Goal: Find specific page/section: Find specific page/section

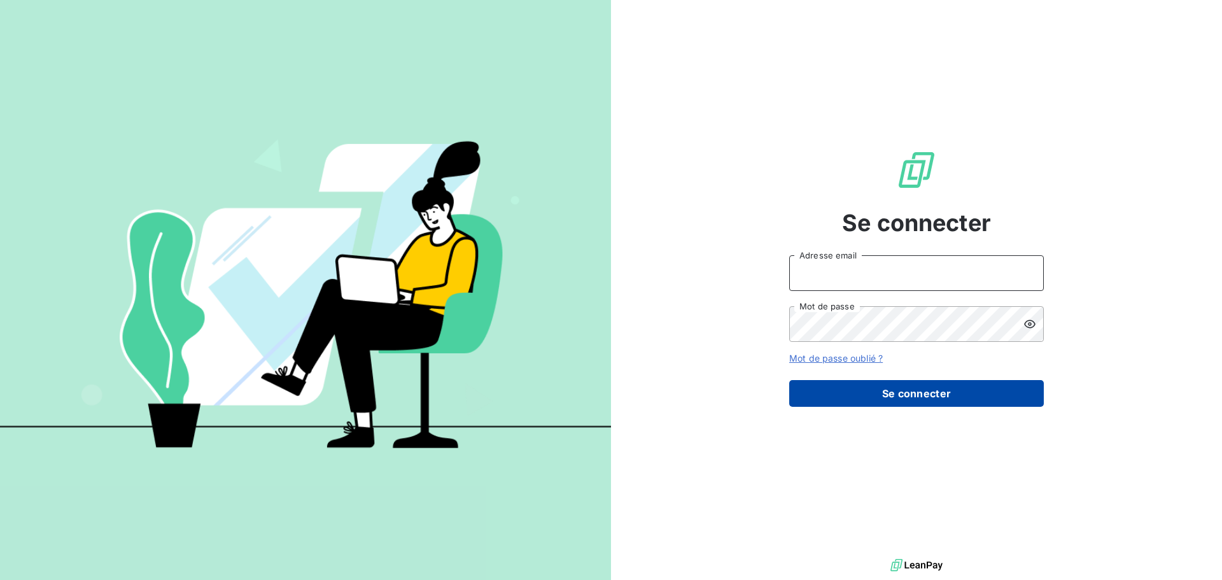
type input "[EMAIL_ADDRESS][DOMAIN_NAME]"
click at [945, 398] on button "Se connecter" at bounding box center [916, 393] width 255 height 27
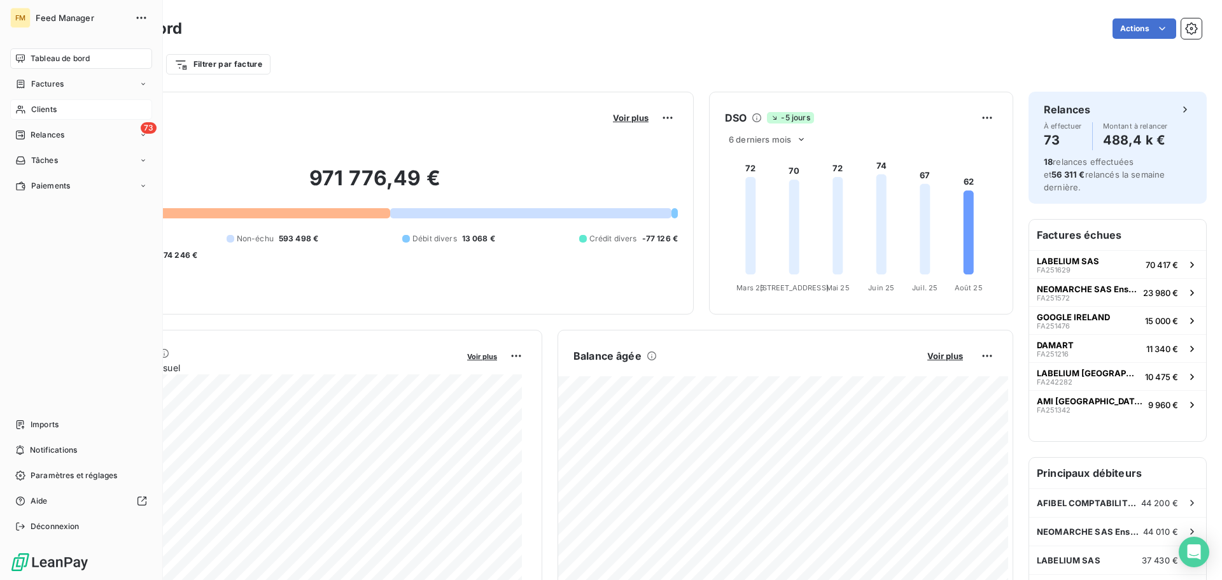
click at [45, 111] on span "Clients" at bounding box center [43, 109] width 25 height 11
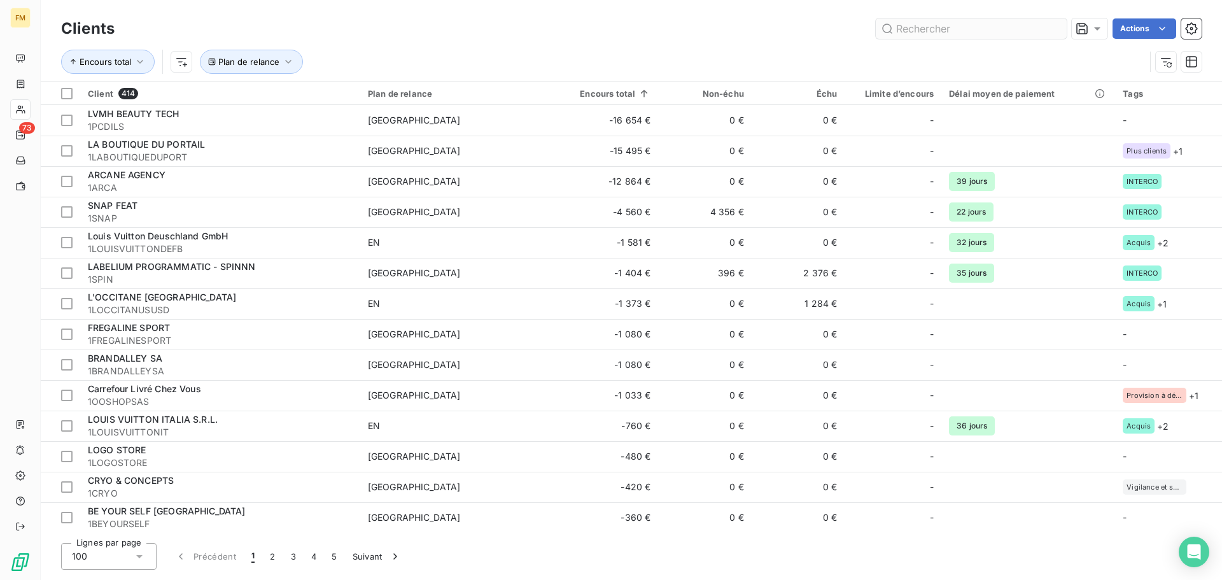
click at [1050, 19] on input "text" at bounding box center [971, 28] width 191 height 20
type input "S"
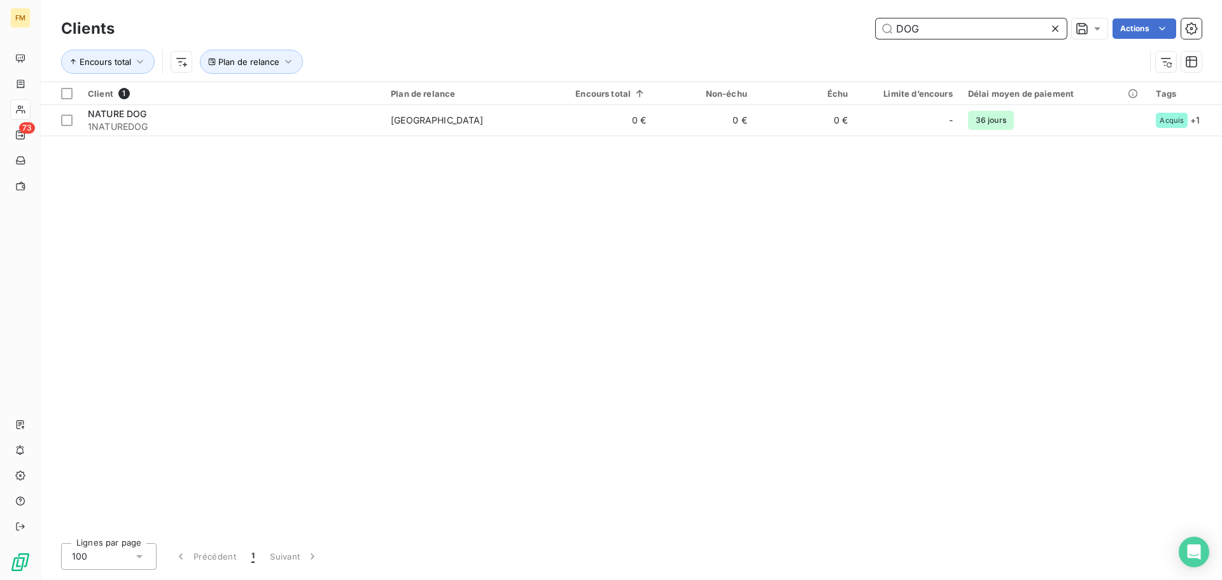
drag, startPoint x: 908, startPoint y: 23, endPoint x: 314, endPoint y: -47, distance: 598.6
click at [314, 0] on html "FM 73 Clients DOG Actions Encours total Plan de relance Client 1 Plan de relanc…" at bounding box center [611, 290] width 1222 height 580
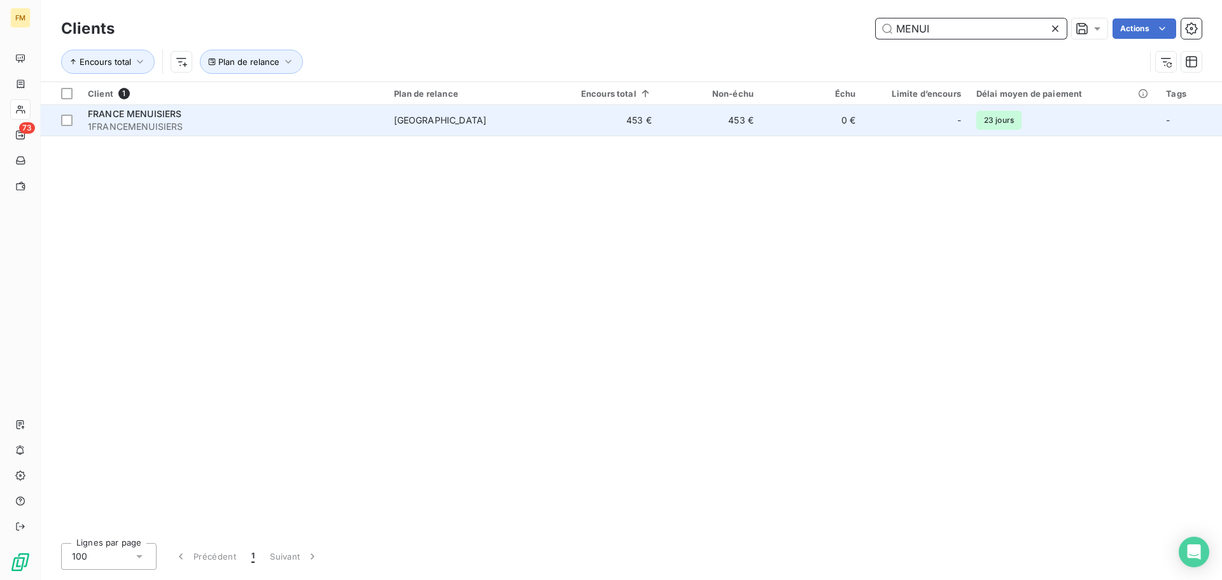
type input "MENUI"
click at [281, 123] on span "1FRANCEMENUISIERS" at bounding box center [233, 126] width 291 height 13
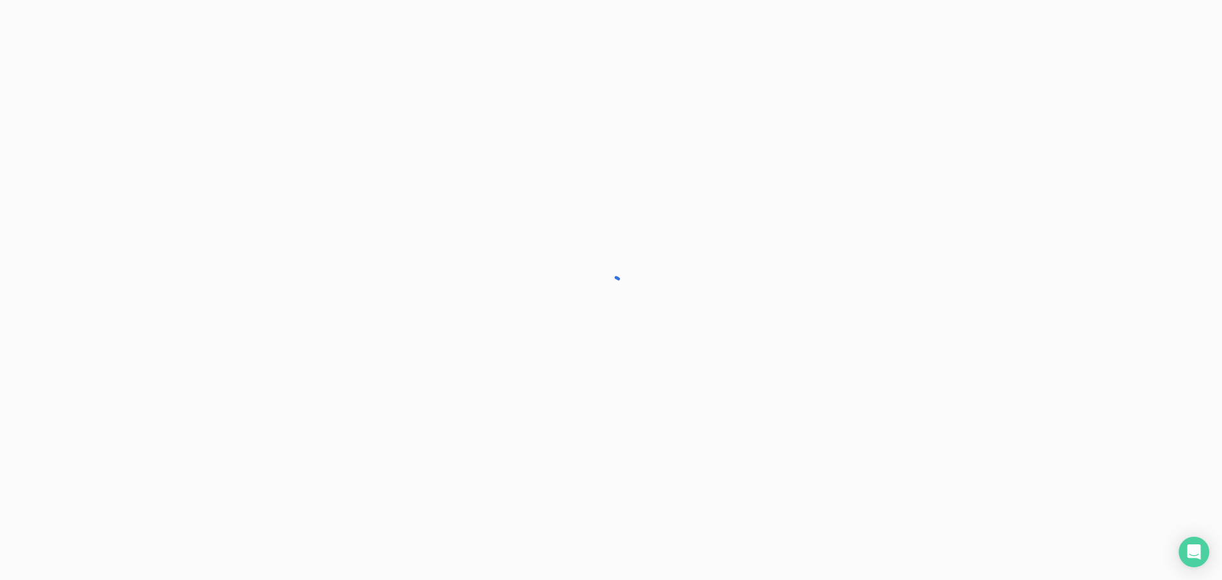
click at [281, 123] on div at bounding box center [611, 290] width 1222 height 580
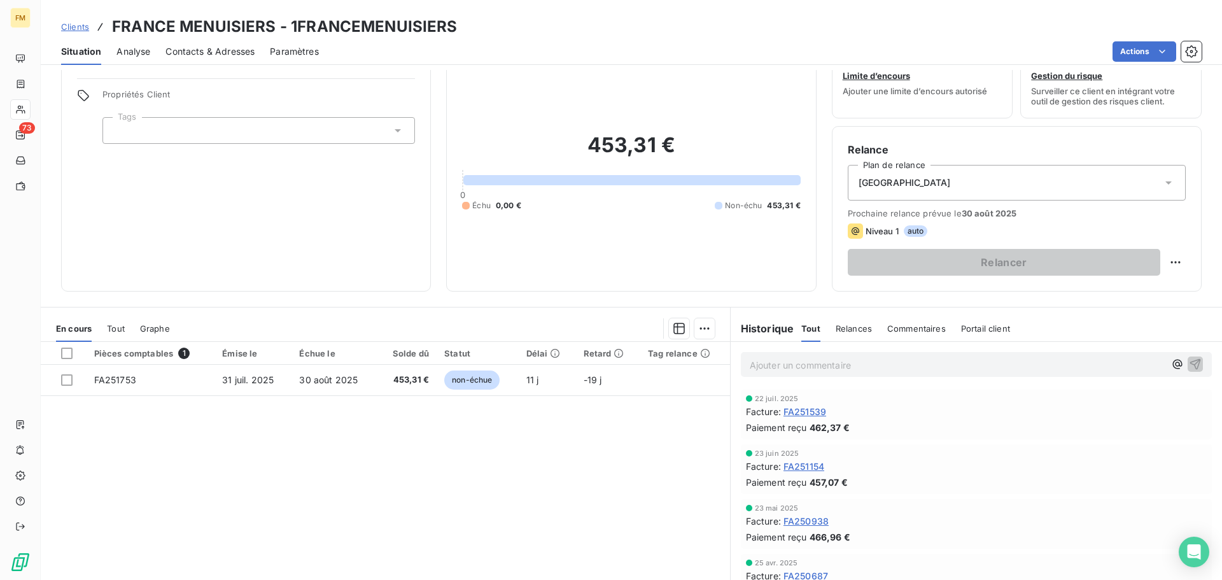
scroll to position [86, 0]
